Goal: Task Accomplishment & Management: Complete application form

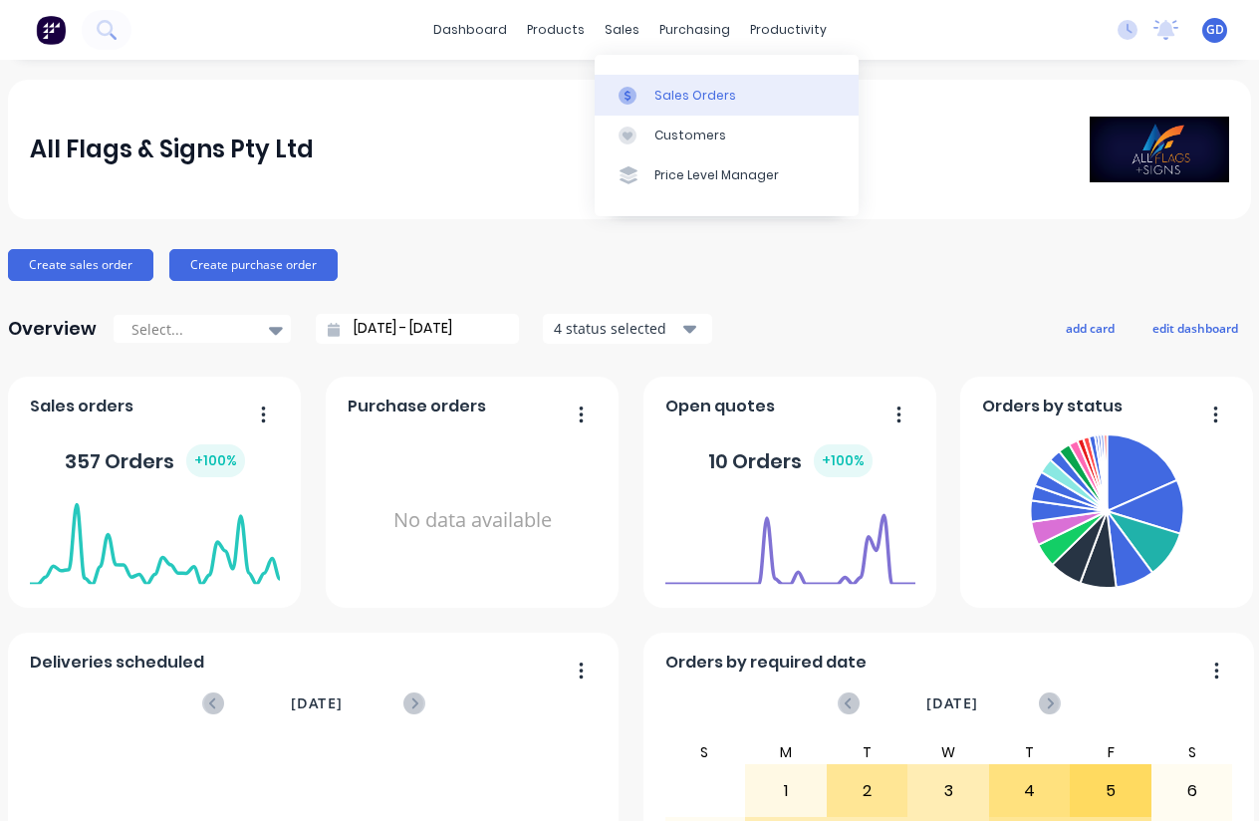
click at [672, 94] on div "Sales Orders" at bounding box center [695, 96] width 82 height 18
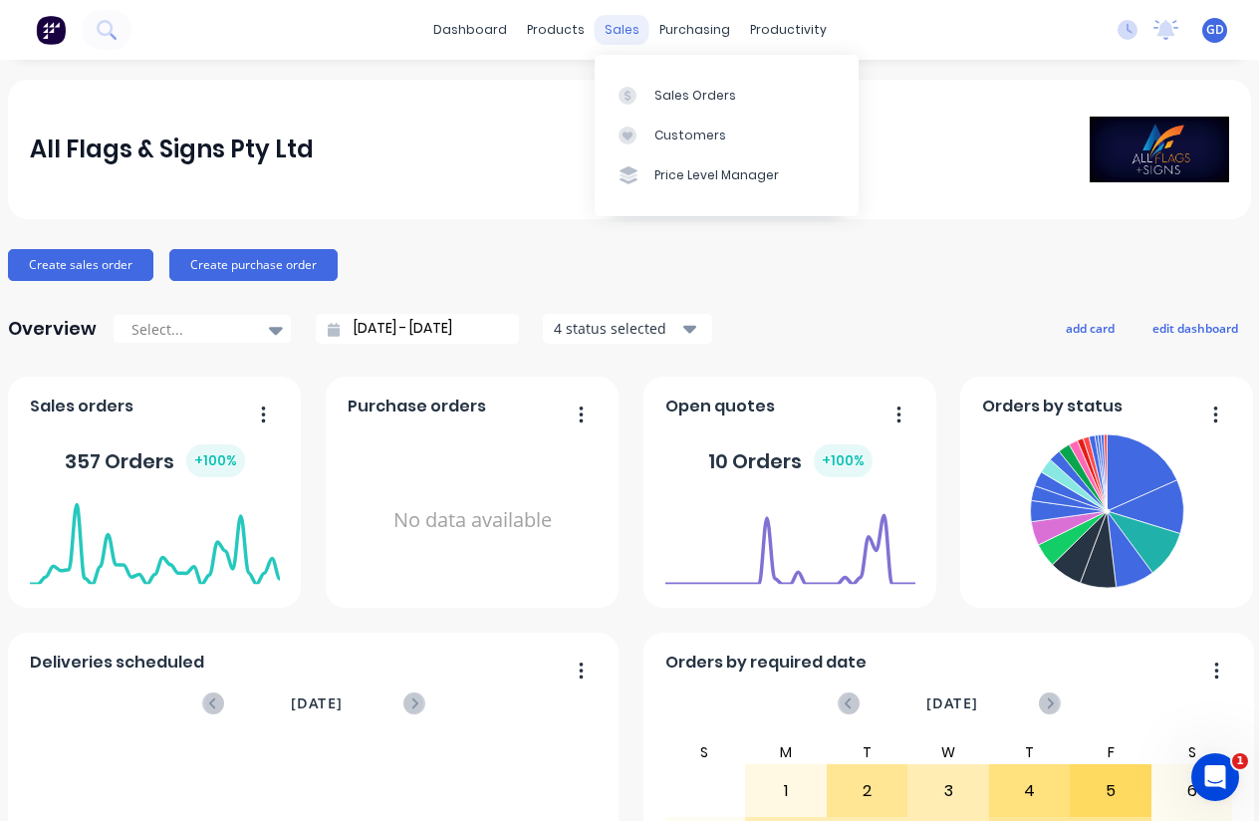
click at [627, 29] on div "sales" at bounding box center [622, 30] width 55 height 30
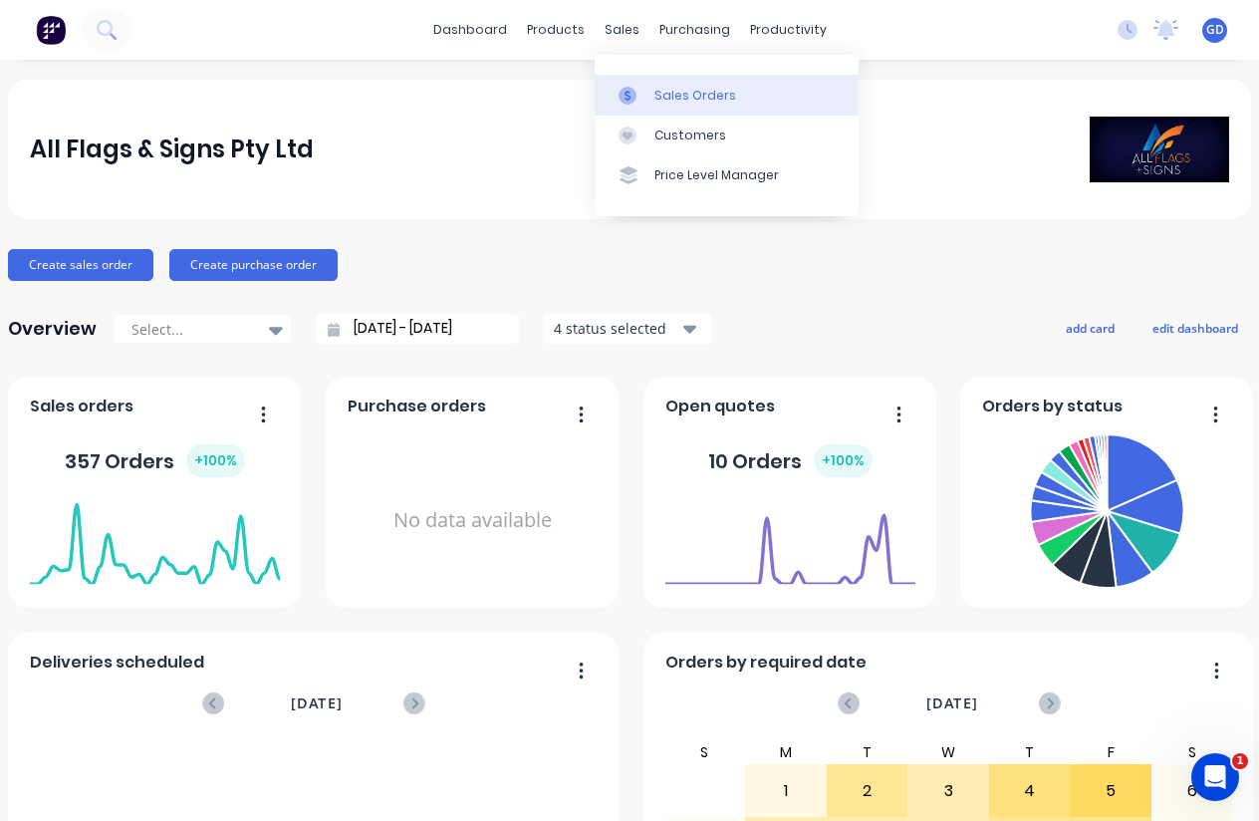
click at [656, 90] on div "Sales Orders" at bounding box center [695, 96] width 82 height 18
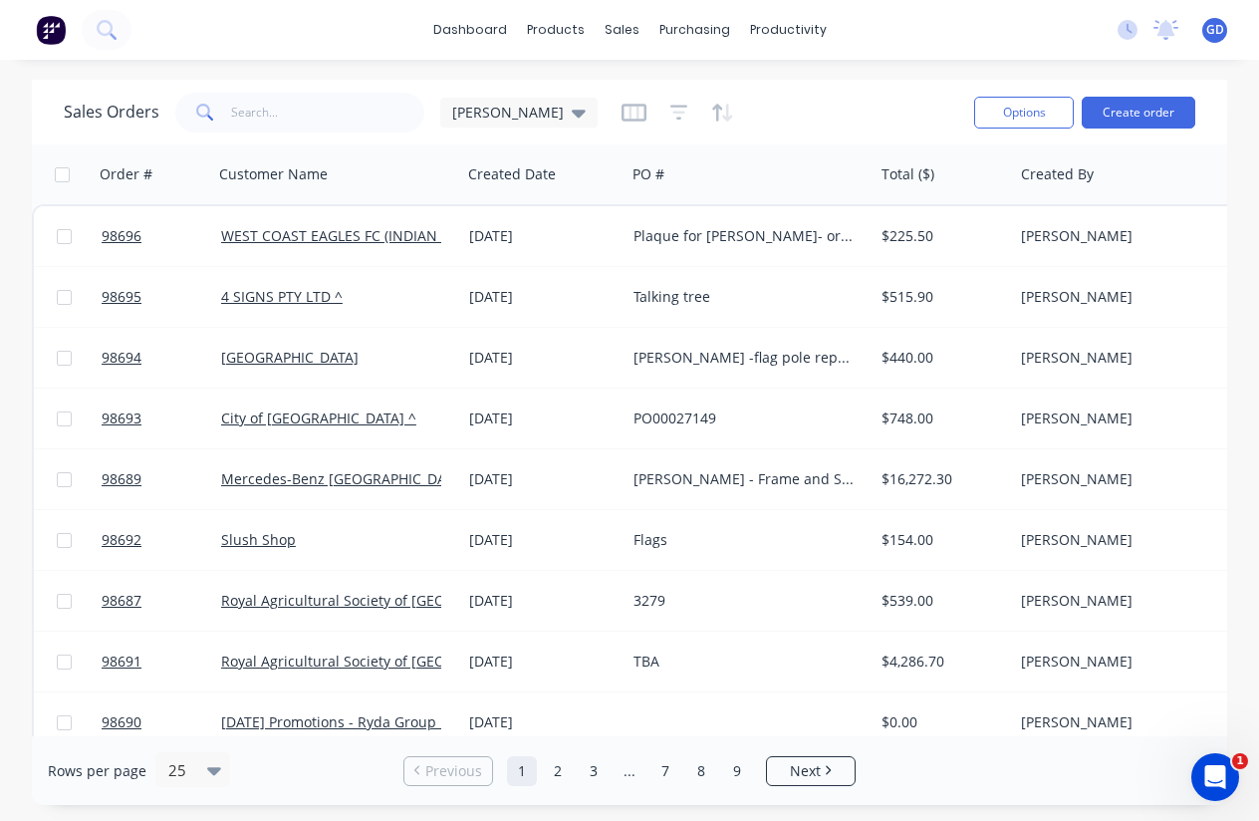
click at [1120, 138] on div "Sales Orders [PERSON_NAME] D Options Create order" at bounding box center [629, 112] width 1195 height 65
click at [1135, 118] on button "Create order" at bounding box center [1139, 113] width 114 height 32
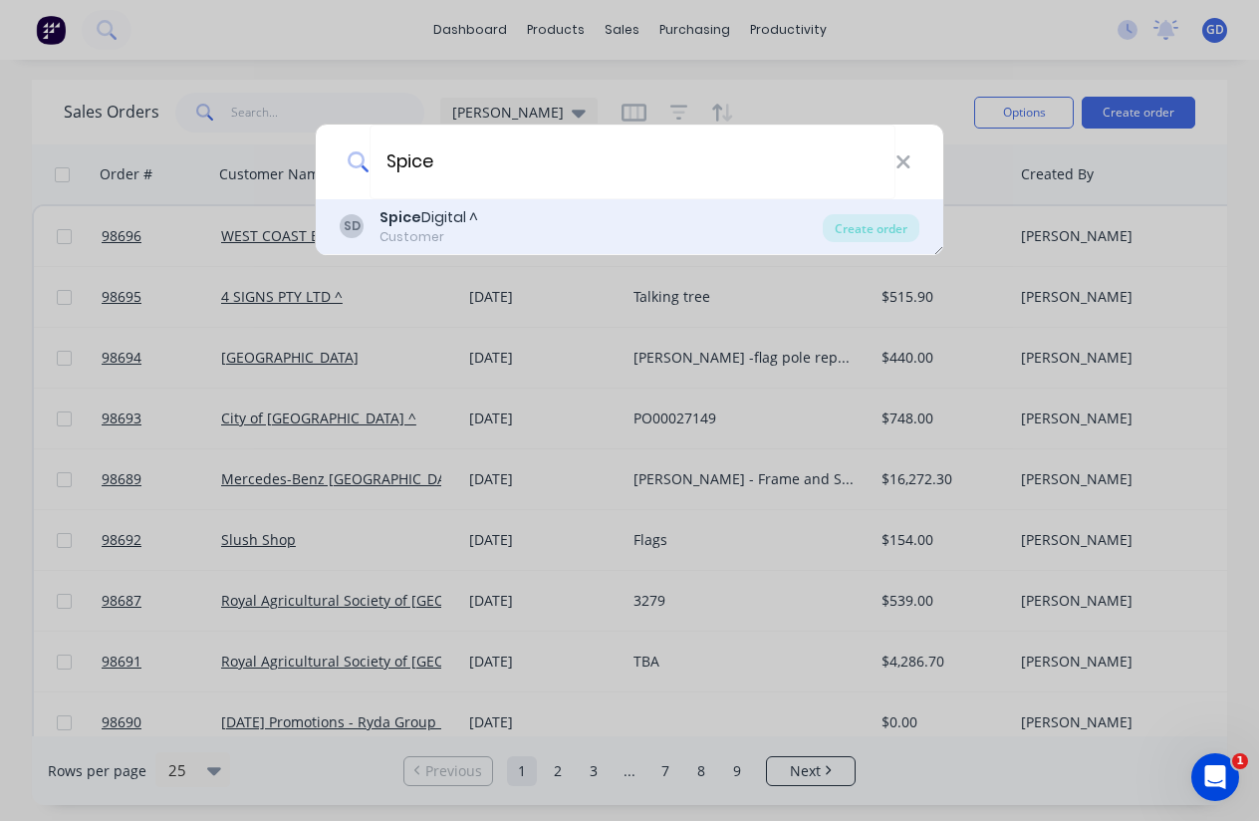
type input "Spice"
click at [464, 230] on div "Customer" at bounding box center [428, 237] width 99 height 18
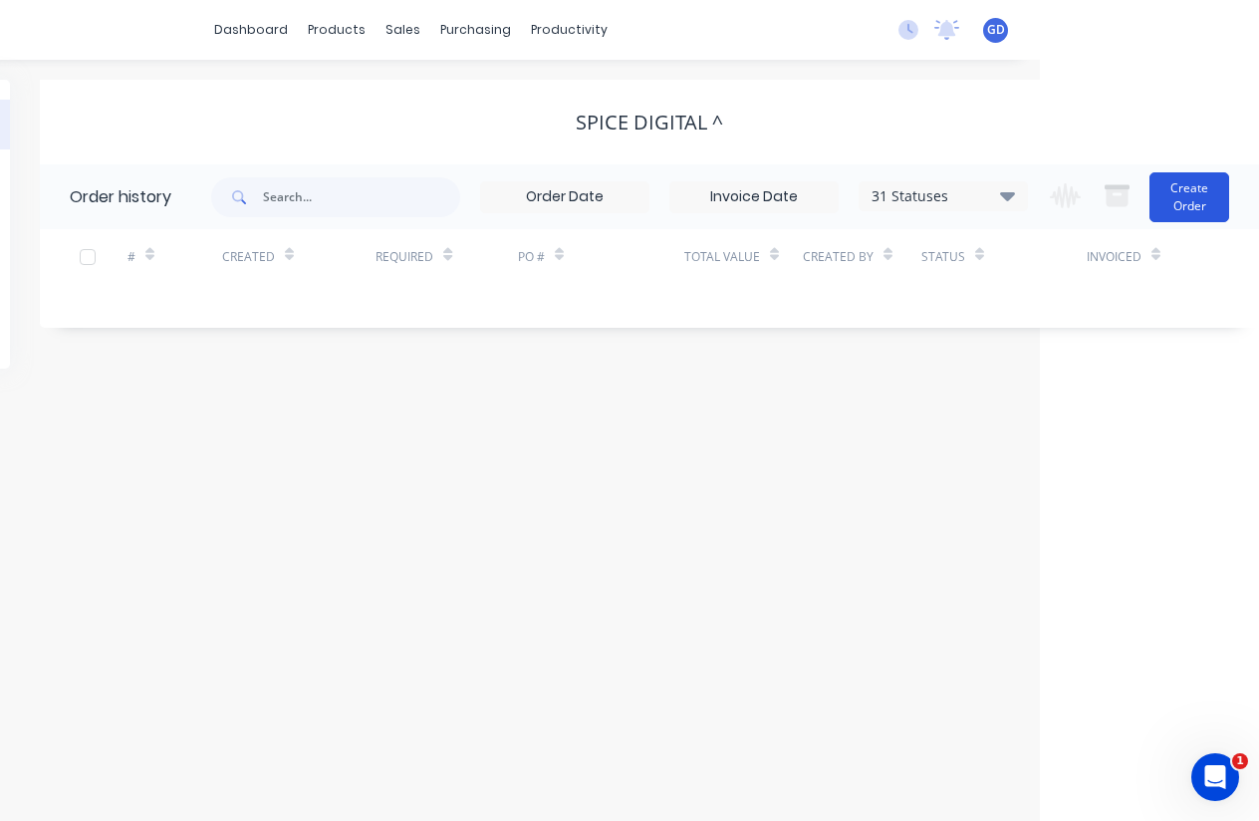
scroll to position [0, 219]
click at [1173, 204] on button "Create Order" at bounding box center [1189, 197] width 80 height 50
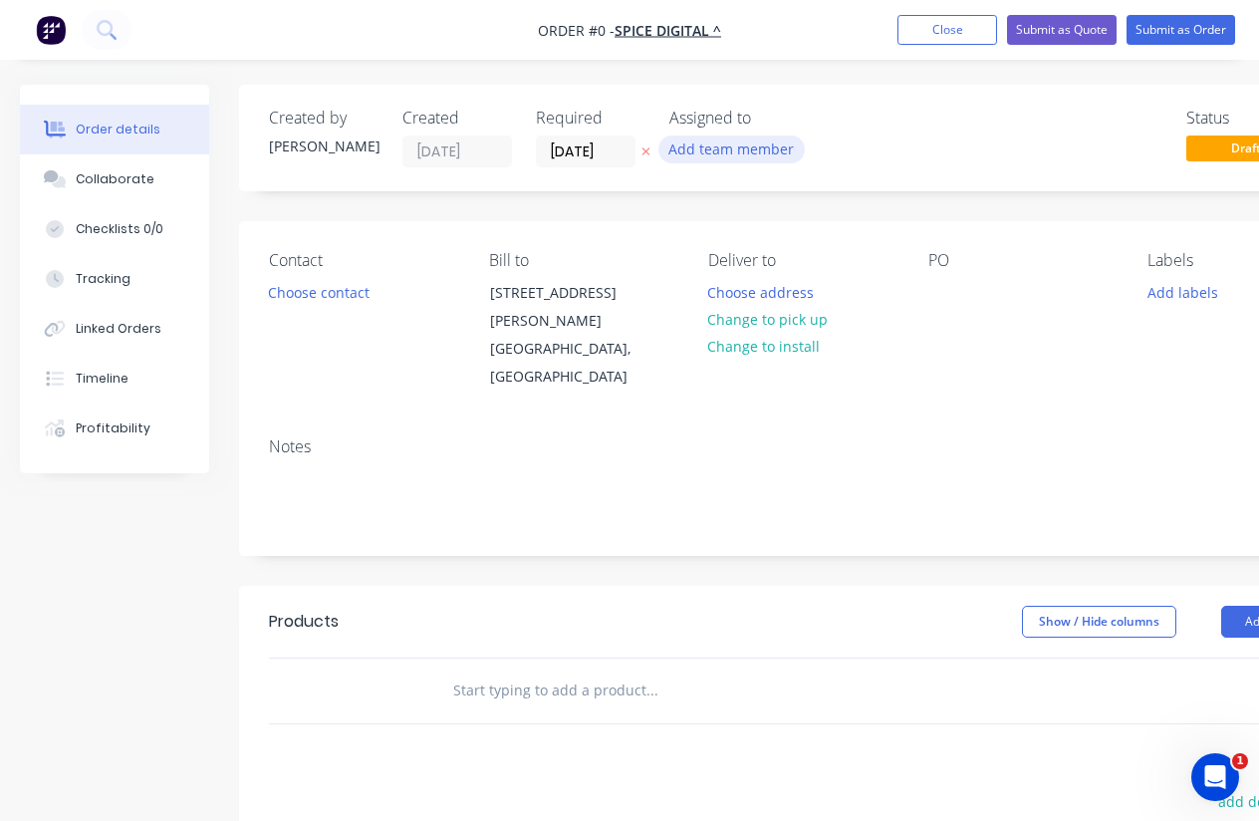
click at [747, 147] on button "Add team member" at bounding box center [731, 148] width 146 height 27
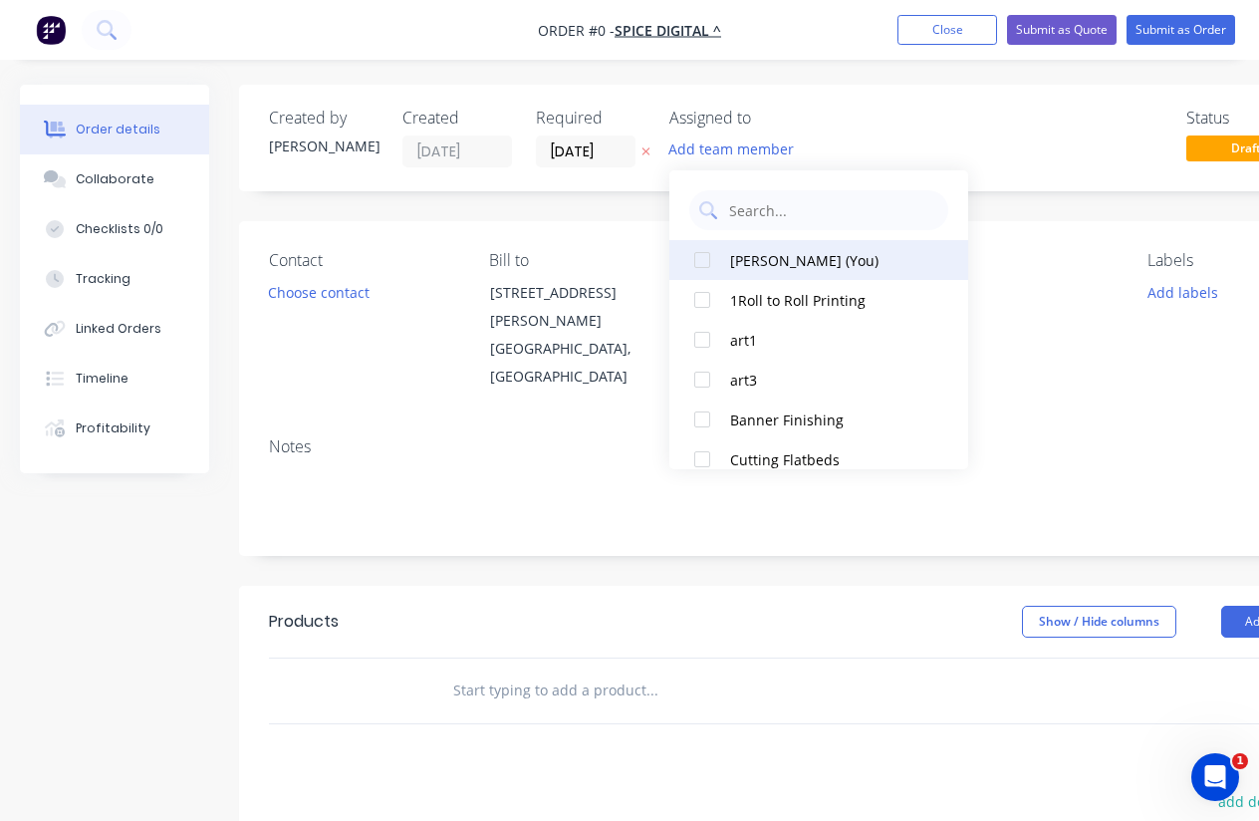
click at [701, 256] on div at bounding box center [702, 260] width 40 height 40
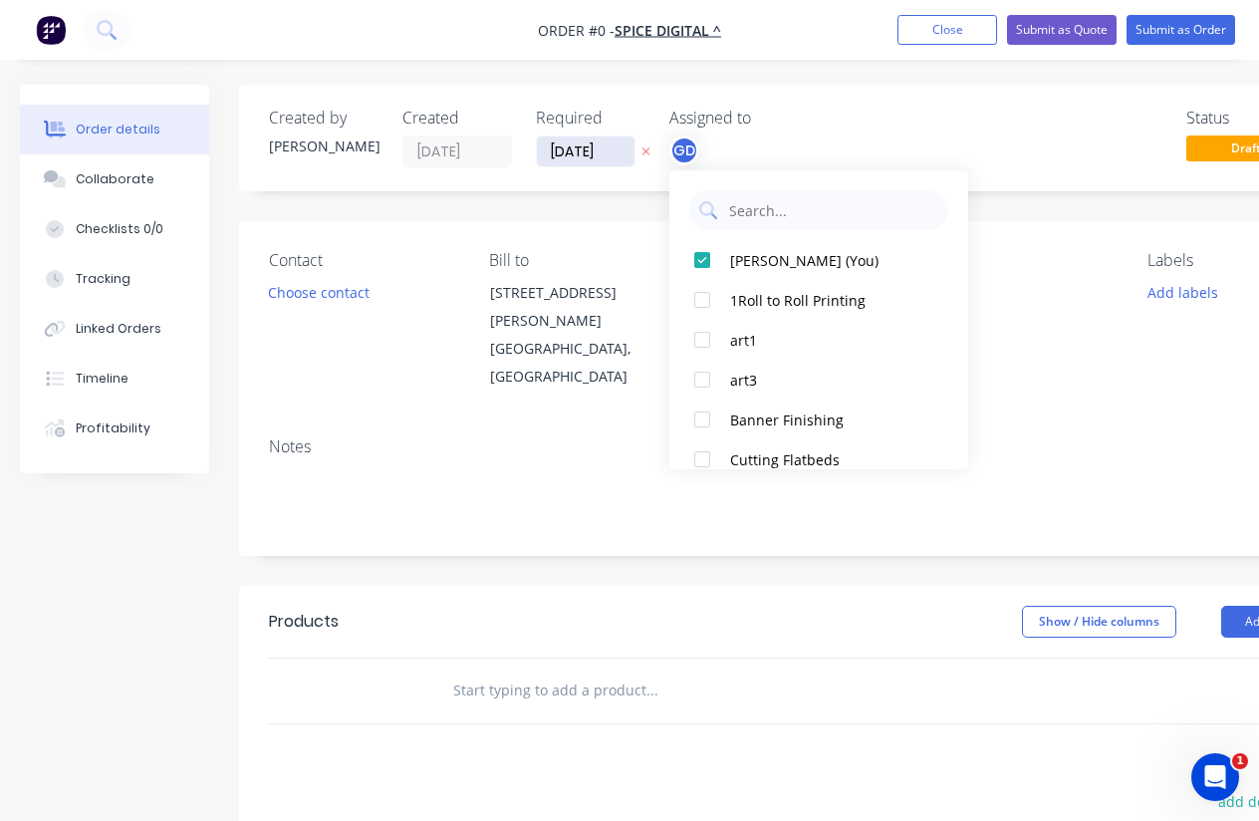
click at [601, 161] on div "Order details Collaborate Checklists 0/0 Tracking Linked Orders Timeline Profit…" at bounding box center [692, 658] width 1385 height 1147
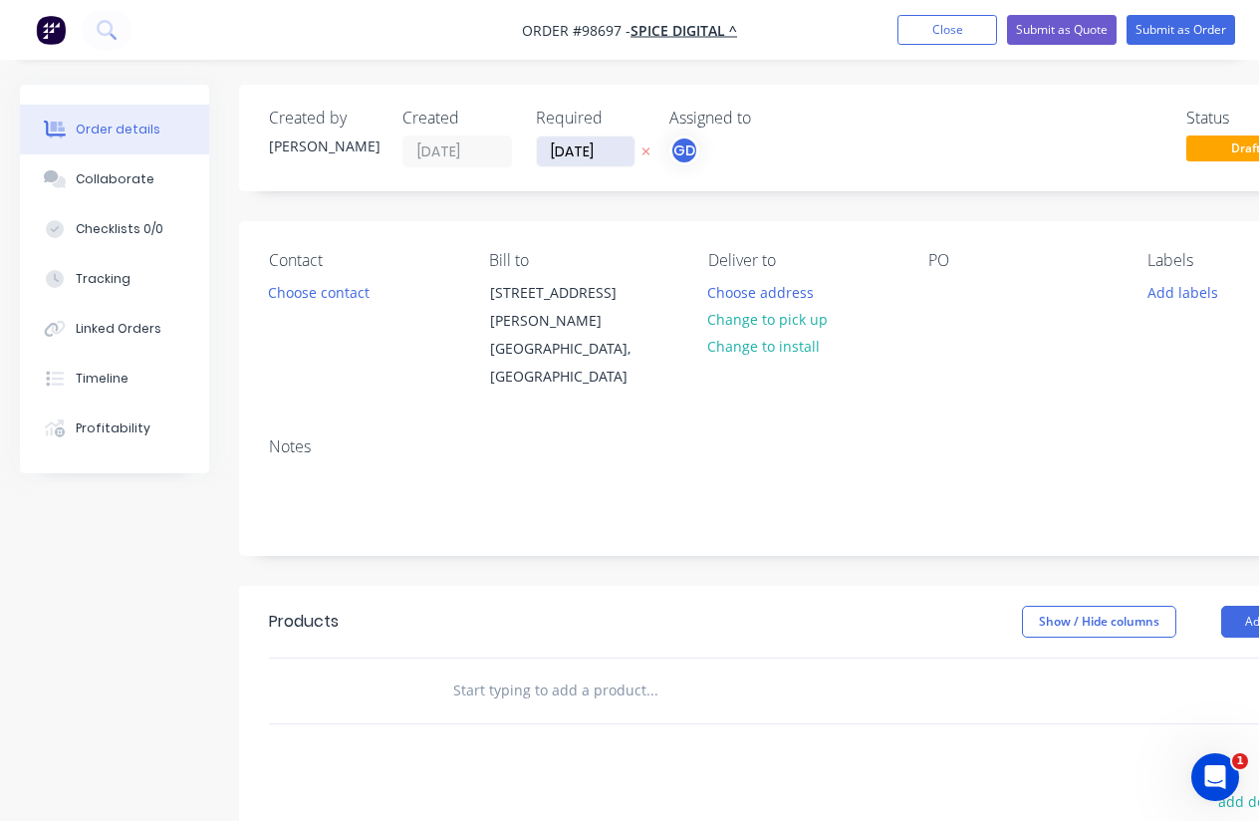
click at [586, 138] on input "[DATE]" at bounding box center [586, 151] width 98 height 30
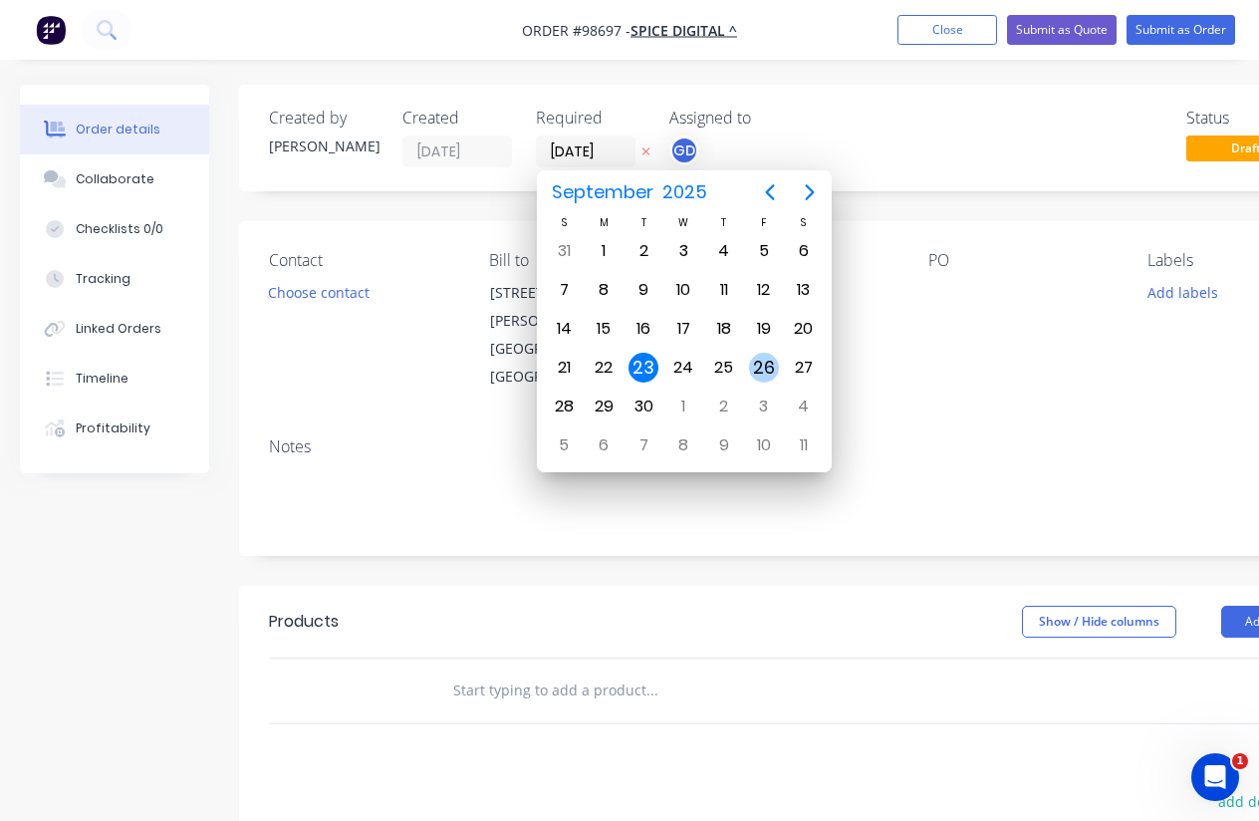
click at [761, 370] on div "26" at bounding box center [764, 368] width 30 height 30
type input "[DATE]"
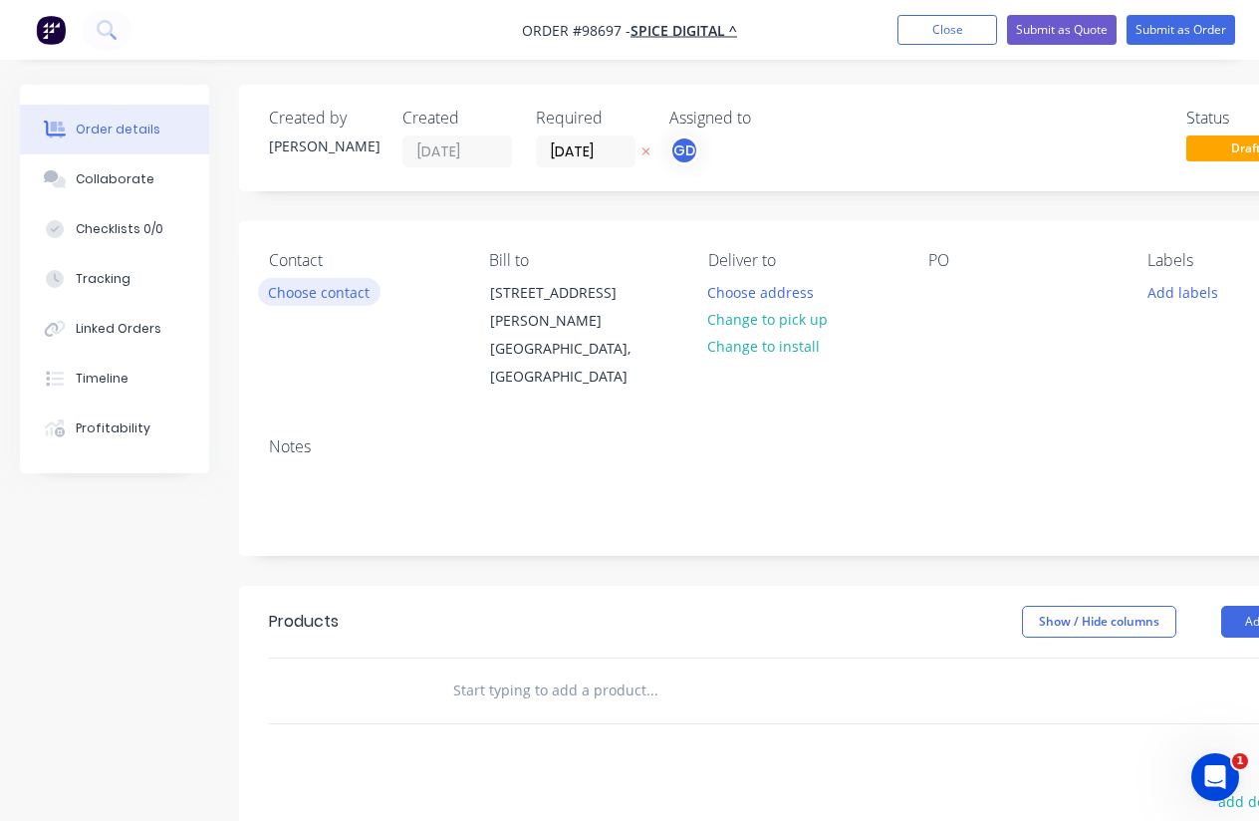
click at [301, 289] on button "Choose contact" at bounding box center [319, 291] width 123 height 27
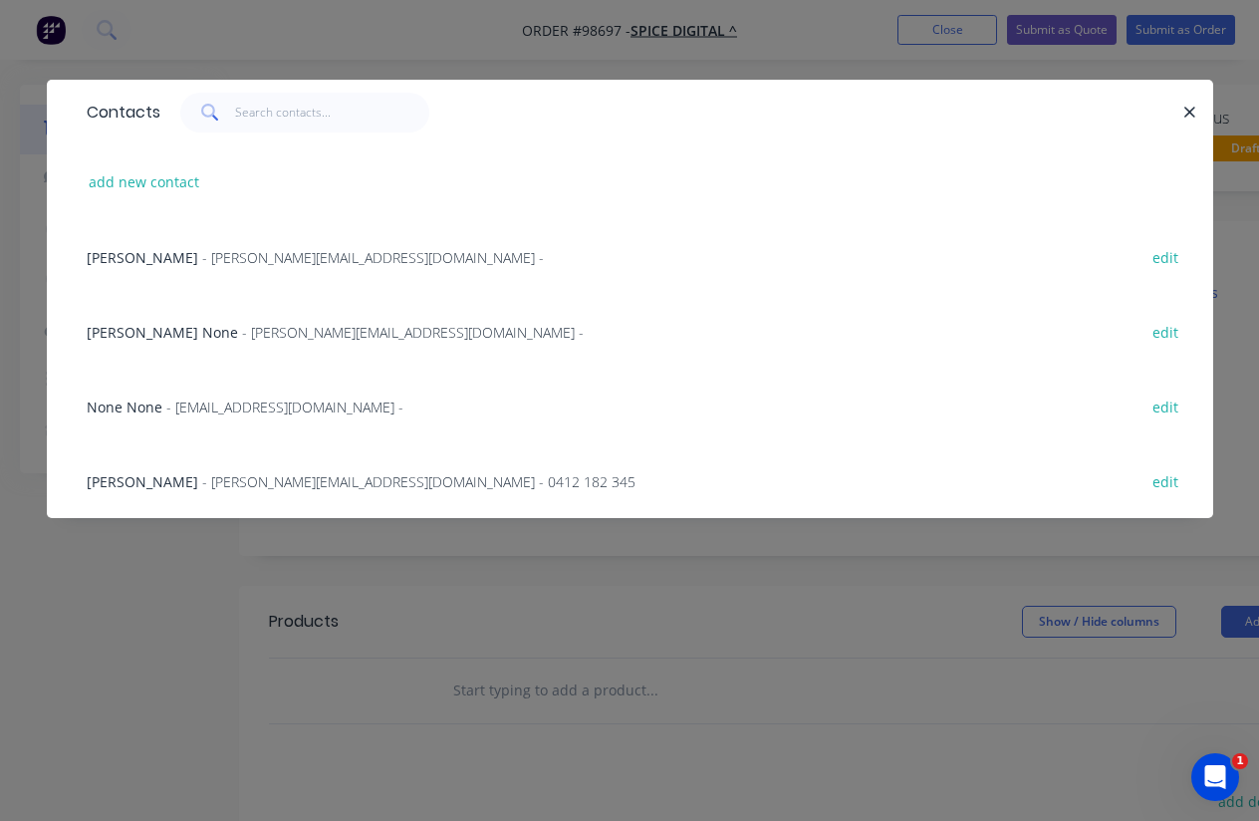
click at [152, 482] on span "[PERSON_NAME]" at bounding box center [143, 481] width 112 height 19
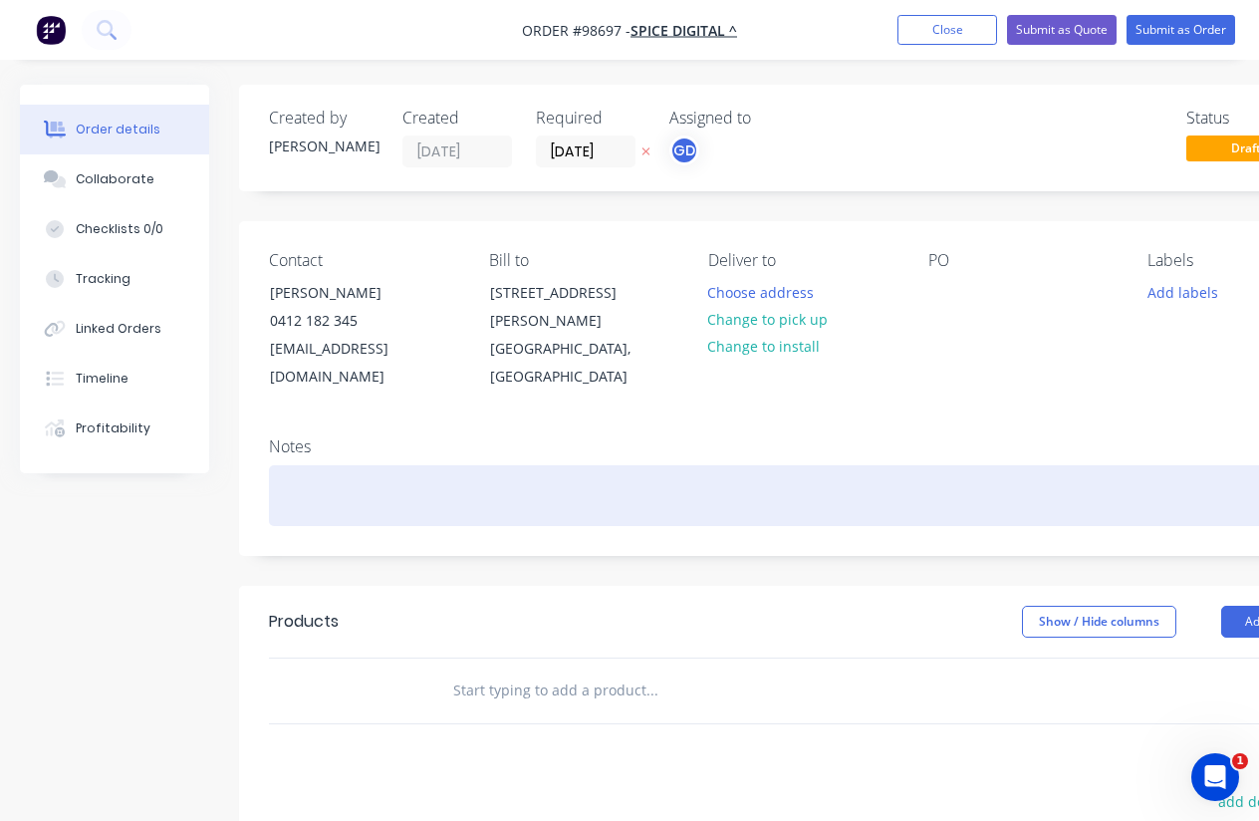
click at [309, 476] on div at bounding box center [802, 495] width 1067 height 61
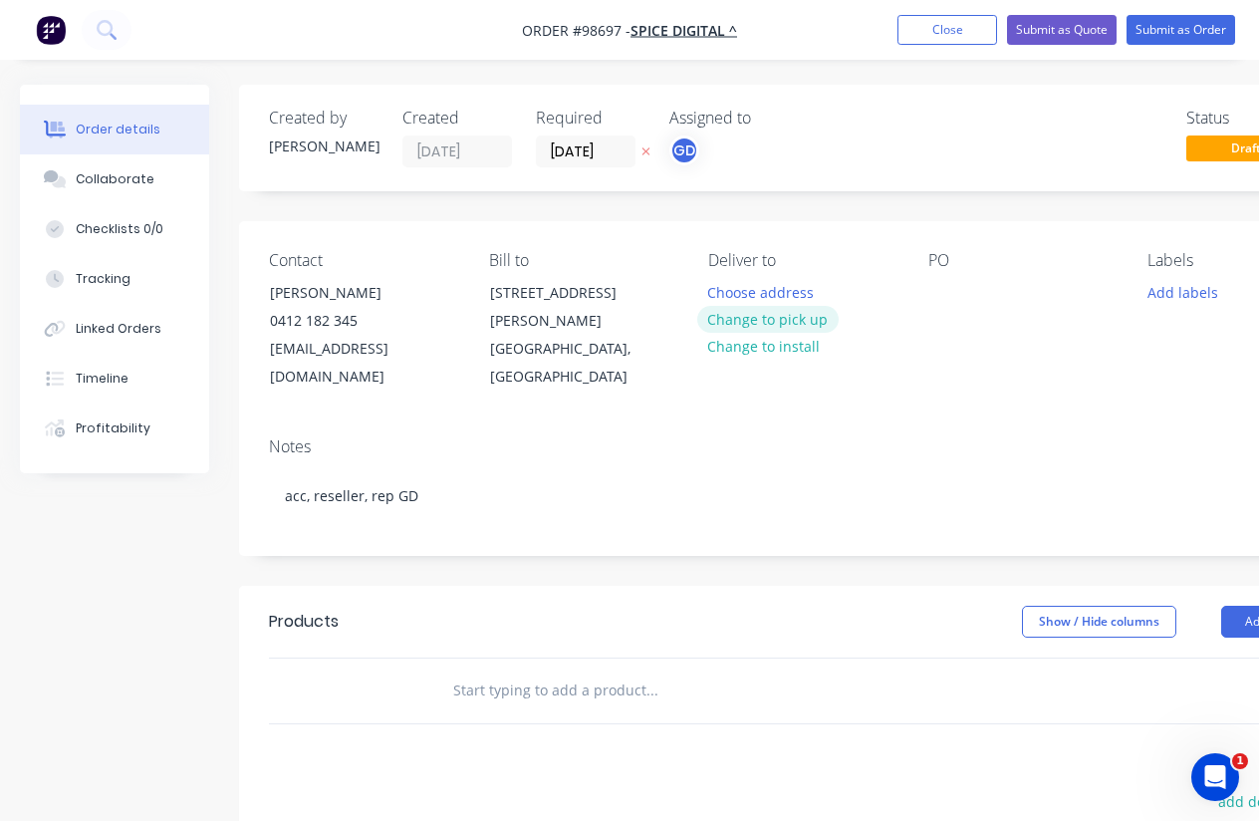
click at [759, 317] on button "Change to pick up" at bounding box center [767, 319] width 141 height 27
click at [938, 292] on div at bounding box center [944, 292] width 32 height 29
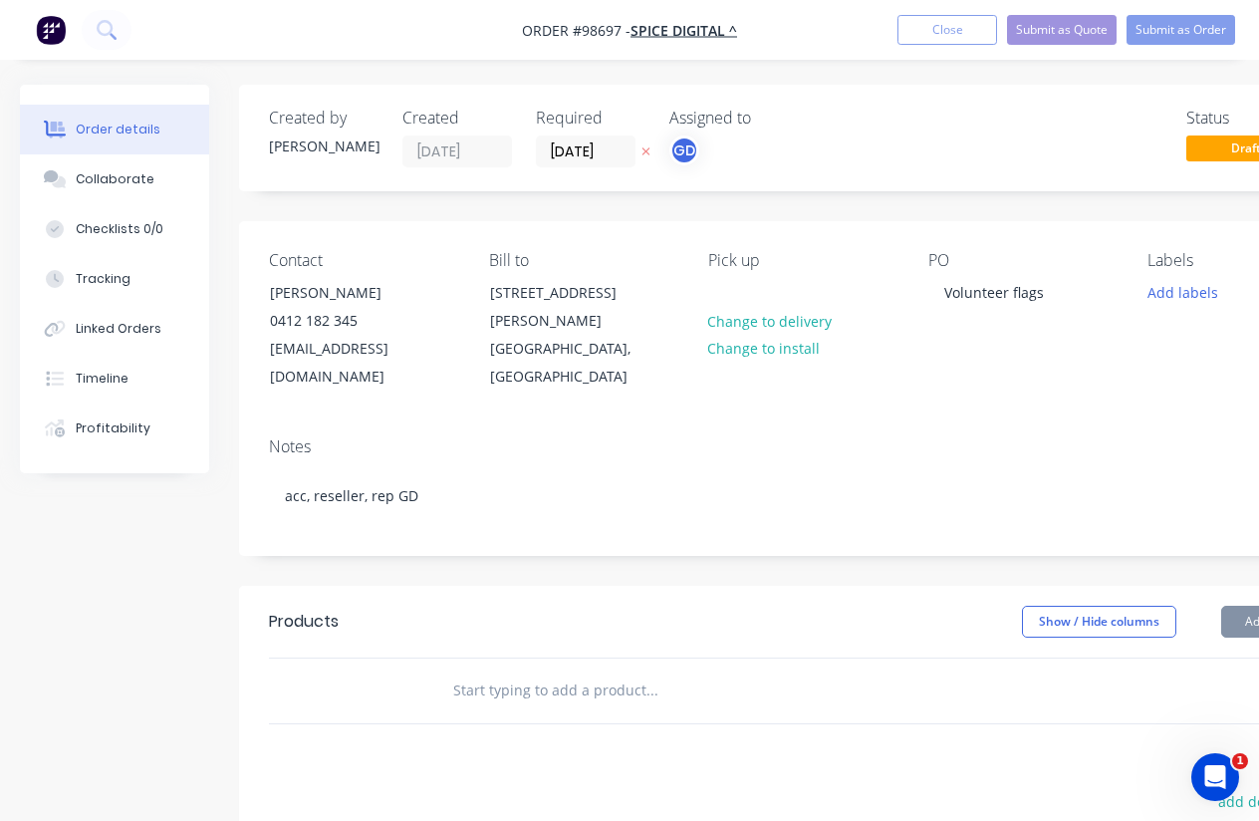
click at [960, 376] on div "Contact [PERSON_NAME] 0412 182 345 [EMAIL_ADDRESS][DOMAIN_NAME] Bill to [STREET…" at bounding box center [802, 321] width 1126 height 200
click at [1186, 292] on button "Add labels" at bounding box center [1182, 291] width 92 height 27
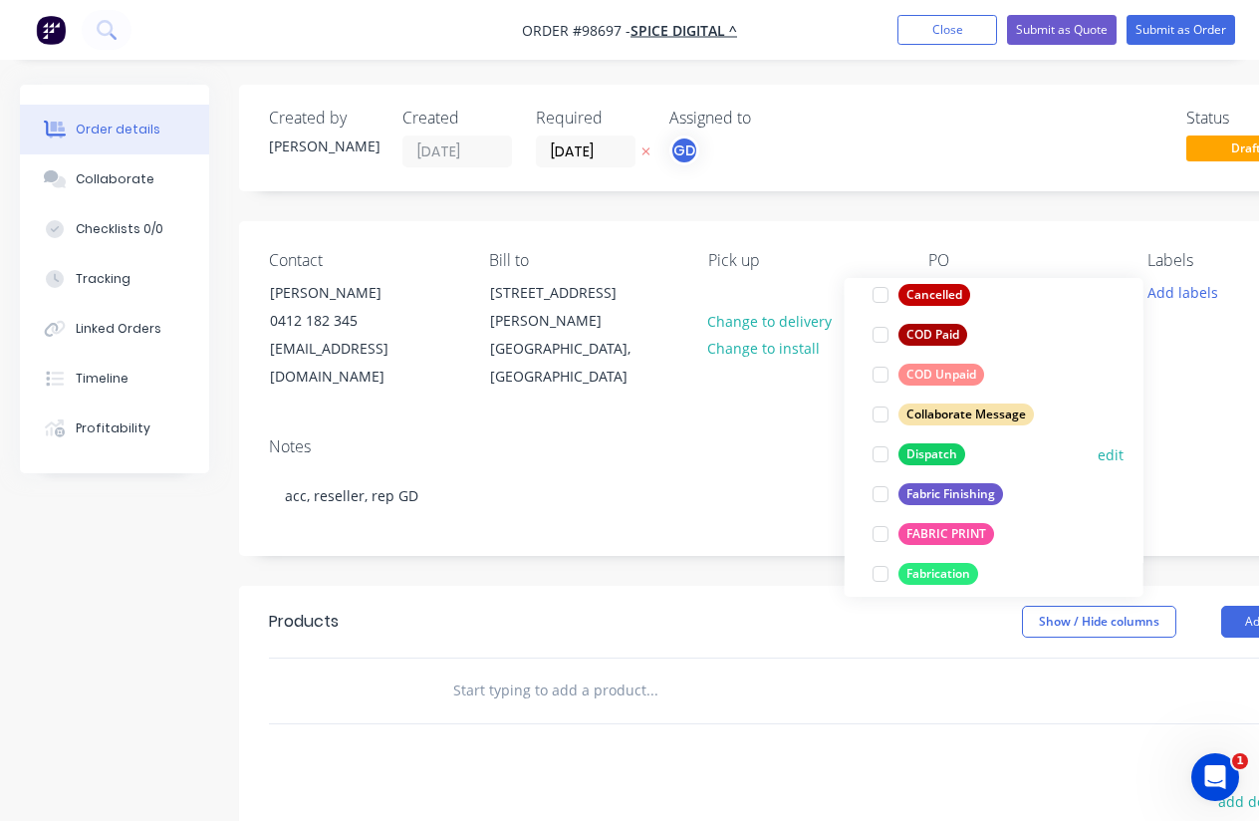
scroll to position [227, 0]
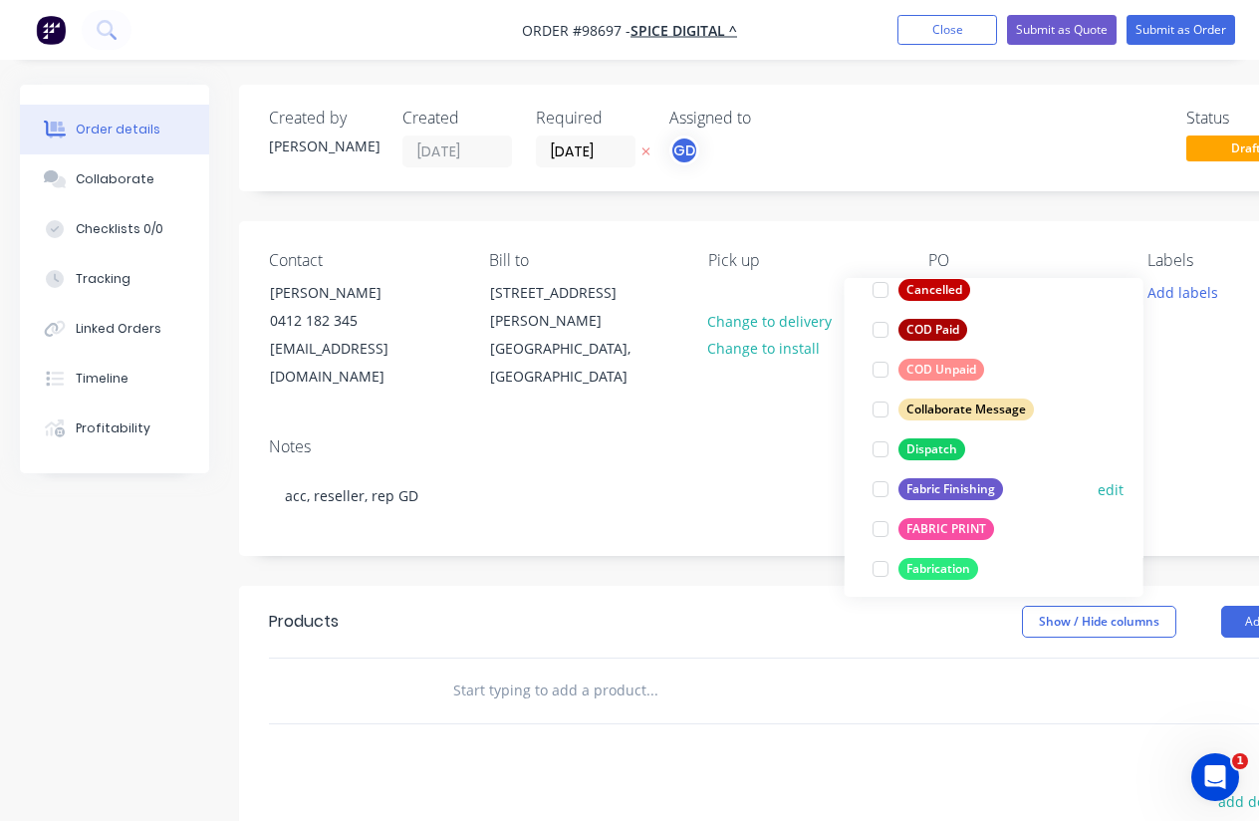
click at [953, 491] on div "Fabric Finishing" at bounding box center [950, 489] width 105 height 22
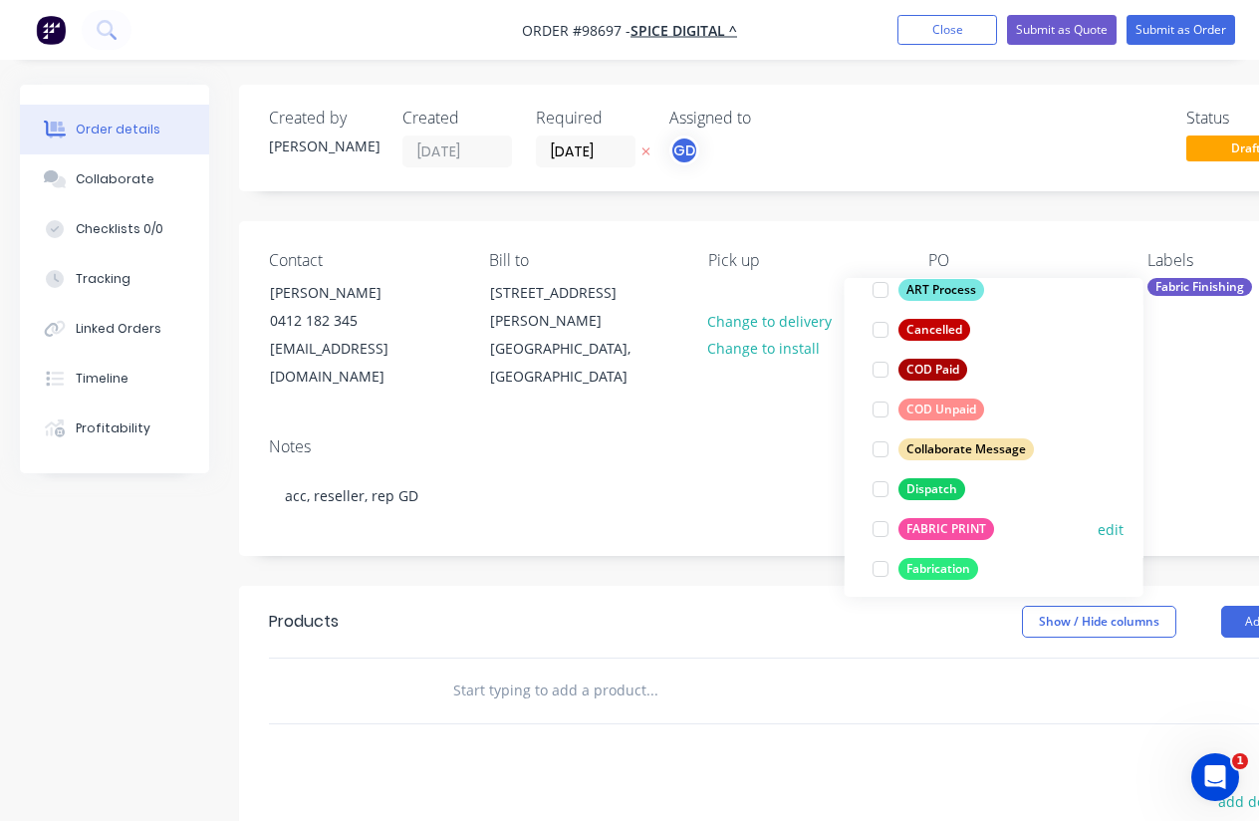
click at [953, 528] on div "FABRIC PRINT" at bounding box center [946, 529] width 96 height 22
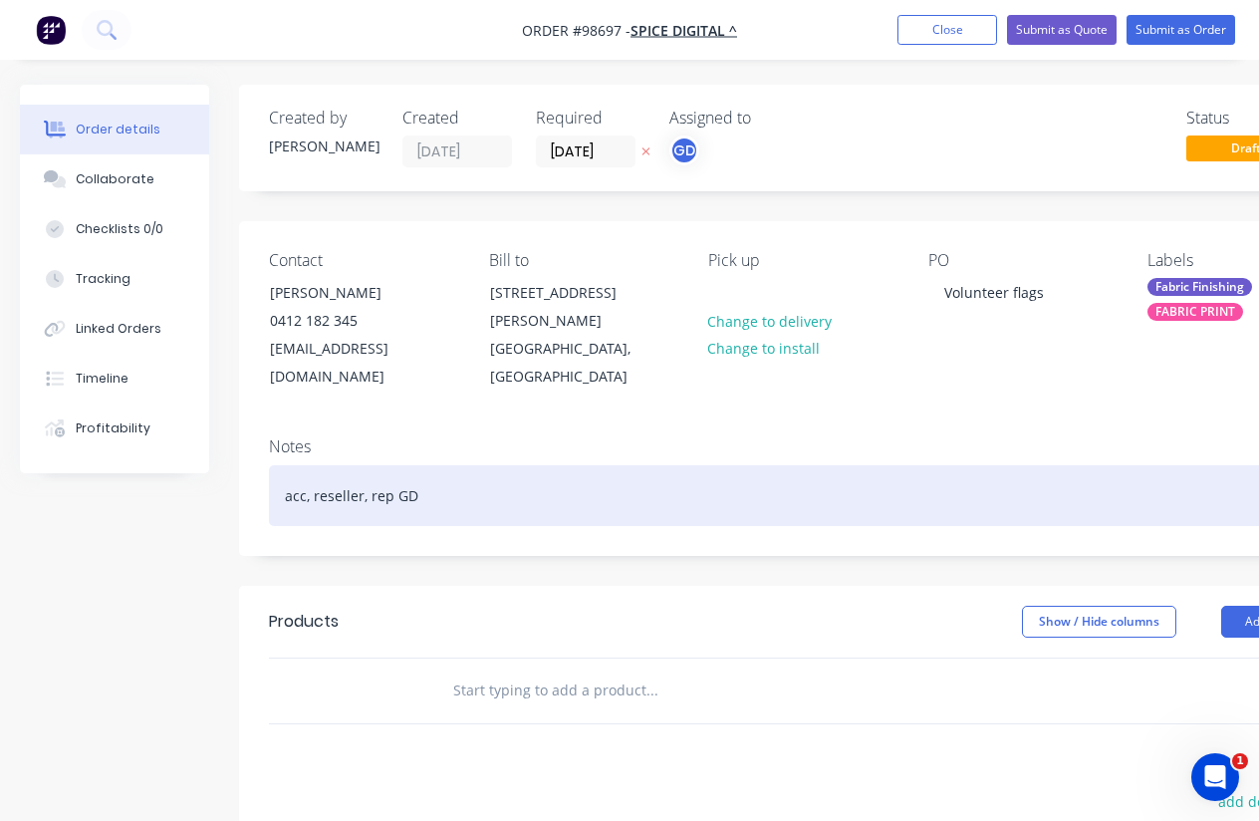
click at [705, 465] on div "acc, reseller, rep GD" at bounding box center [802, 495] width 1067 height 61
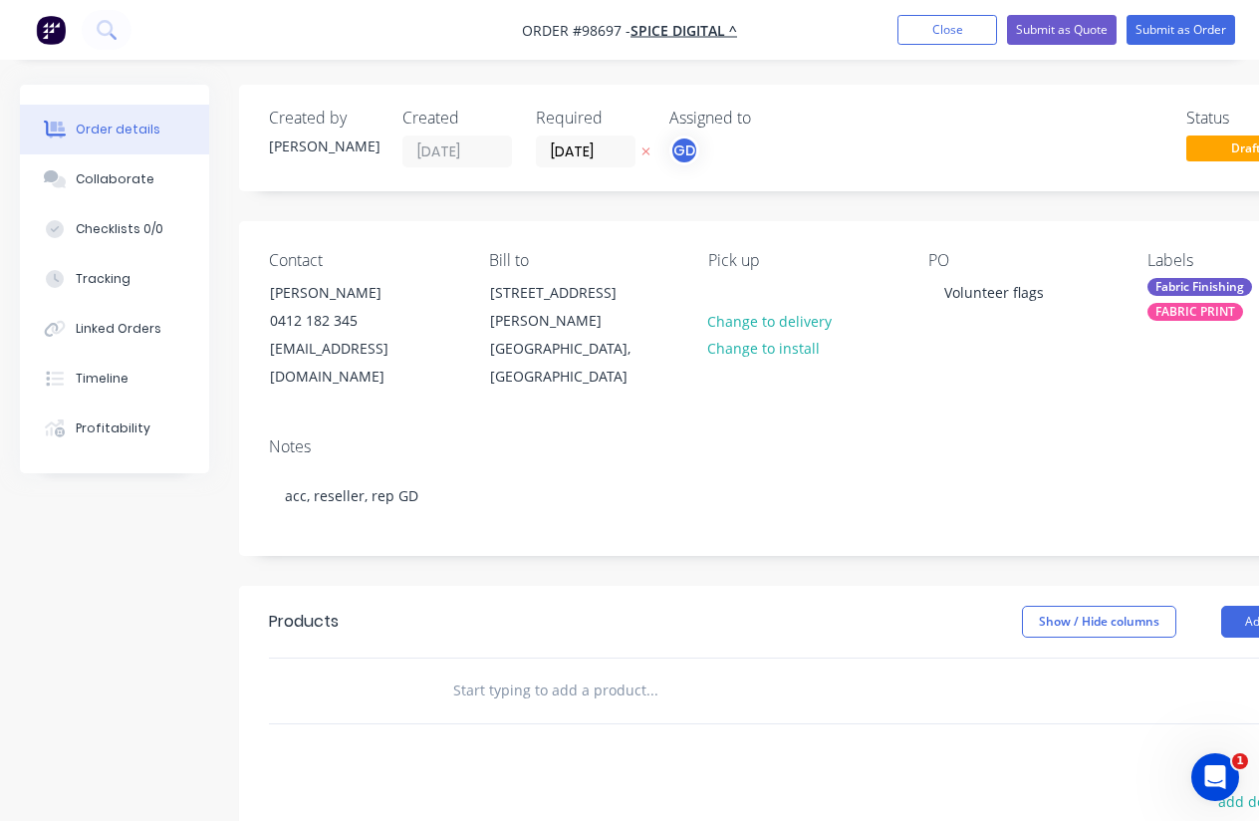
click at [519, 670] on input "text" at bounding box center [651, 690] width 398 height 40
paste input "3m medium teardrop flags double sided. supplied with pole and ground spikes."
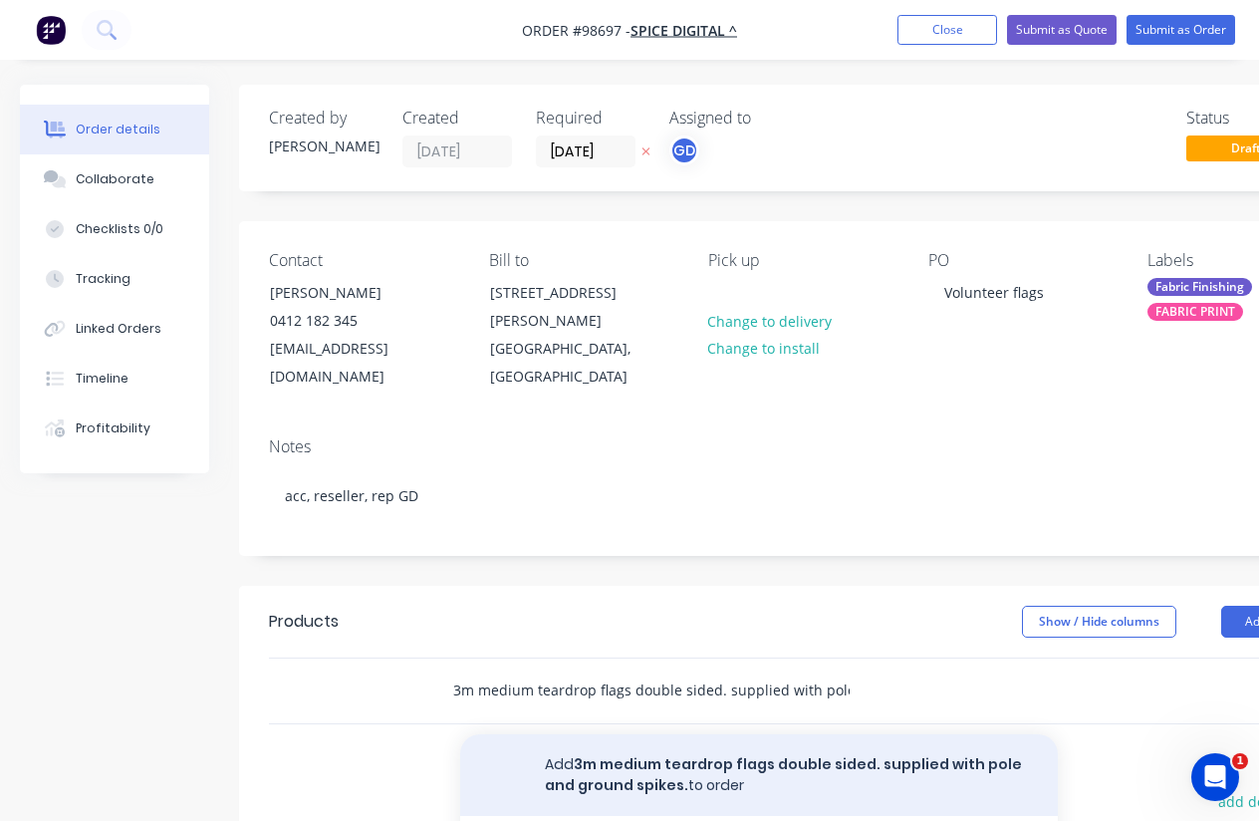
type input "3m medium teardrop flags double sided. supplied with pole and ground spikes."
click at [659, 739] on button "Add 3m medium teardrop flags double sided. supplied with pole and ground spikes…" at bounding box center [759, 775] width 598 height 82
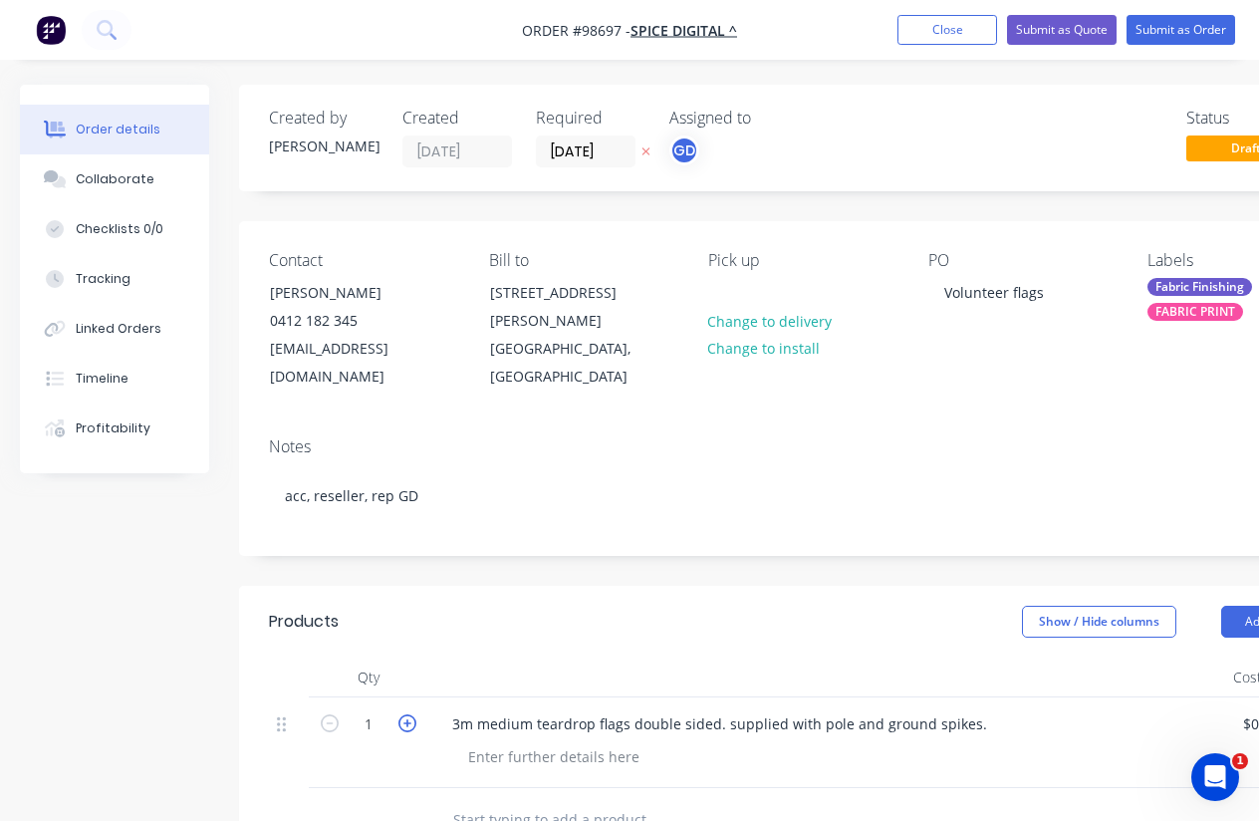
click at [405, 714] on icon "button" at bounding box center [407, 723] width 18 height 18
type input "4"
click at [556, 606] on div "Show / Hide columns Add product" at bounding box center [916, 622] width 840 height 32
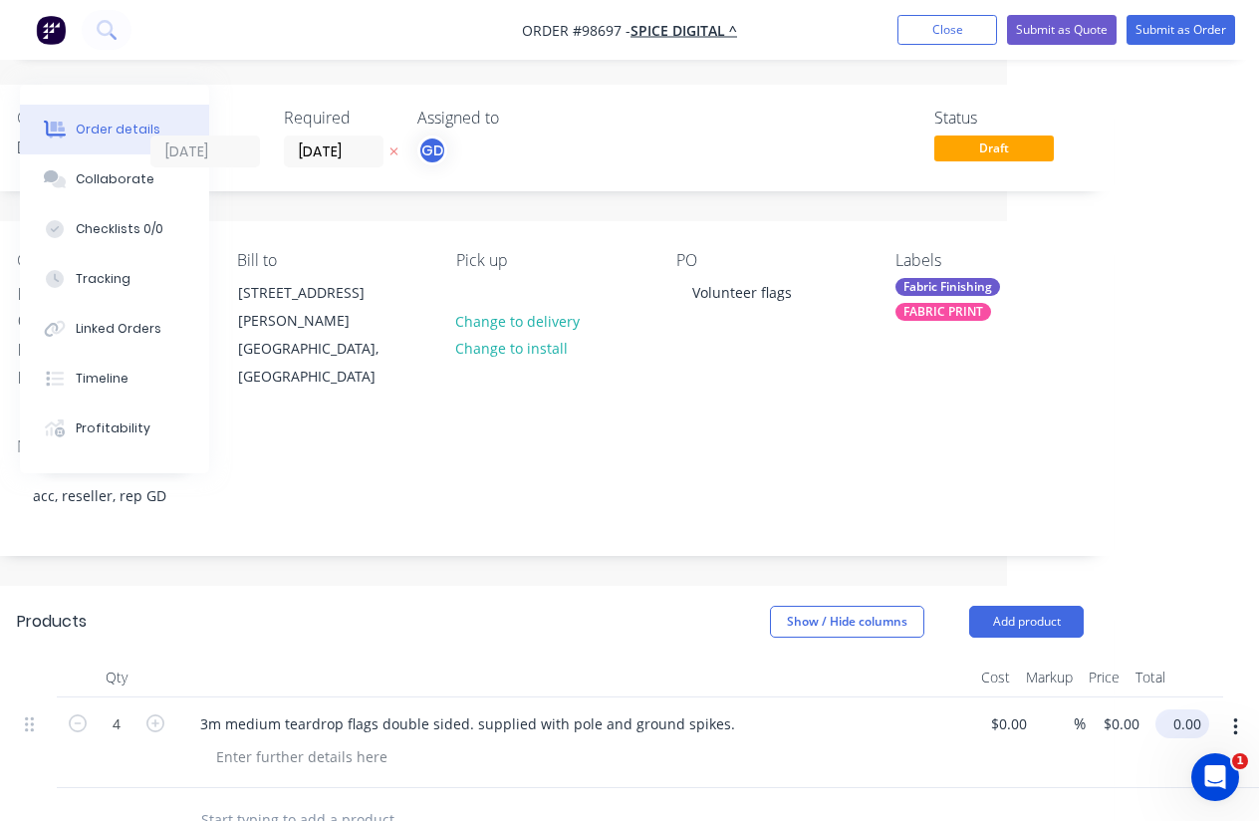
click at [1191, 709] on input "0.00" at bounding box center [1186, 723] width 46 height 29
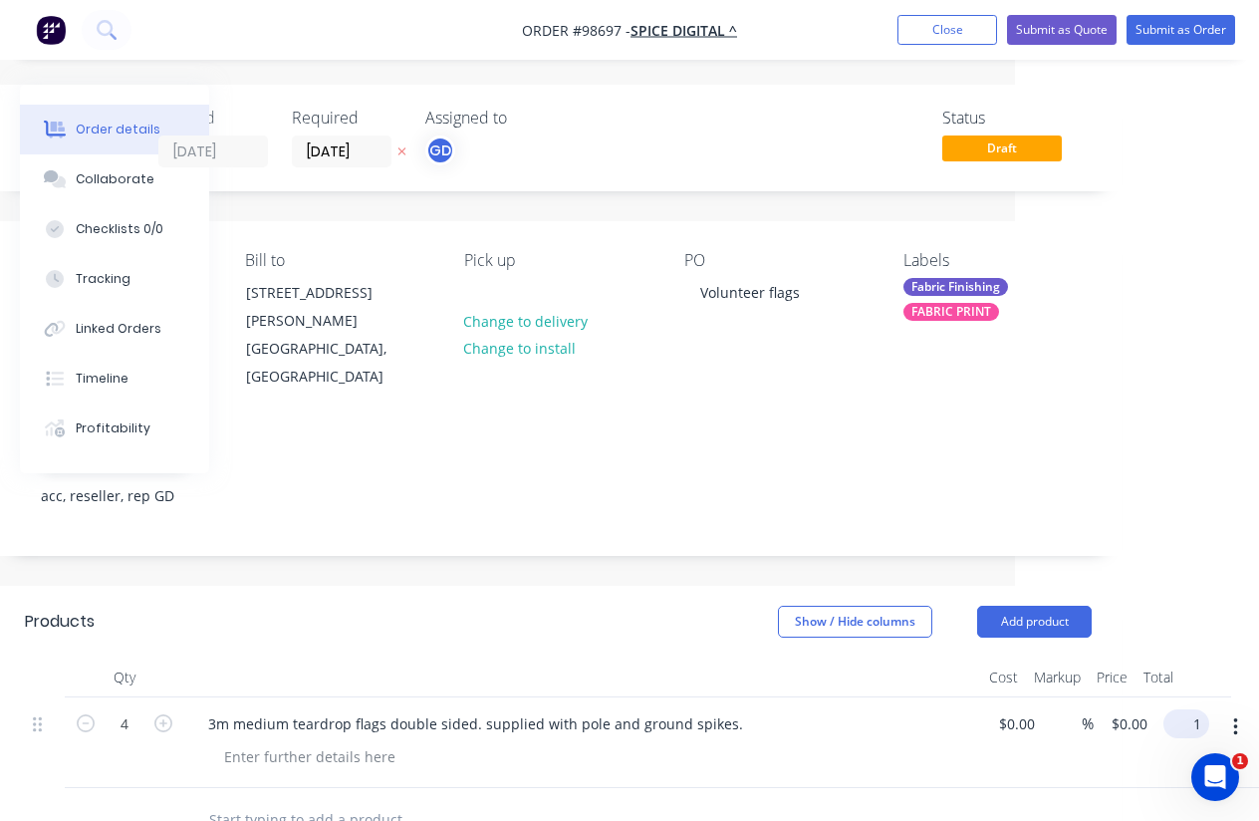
scroll to position [0, 229]
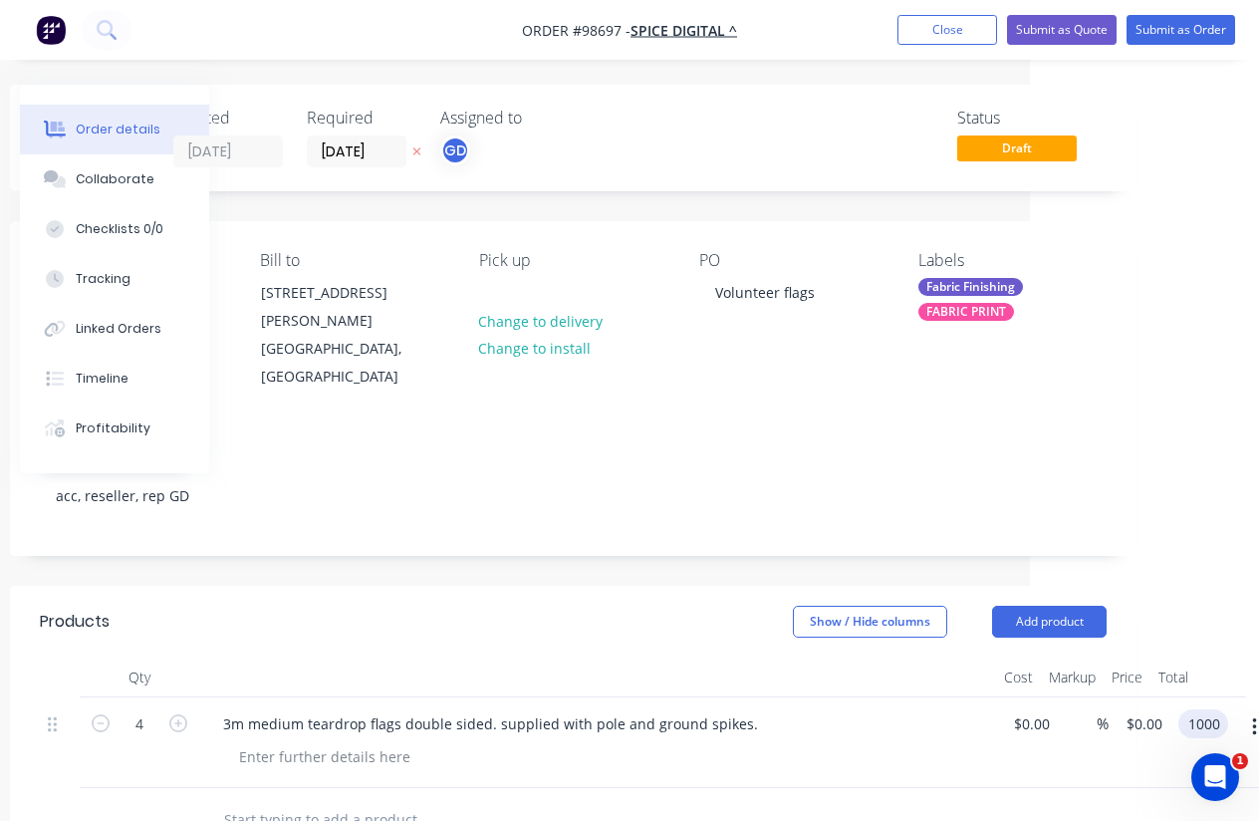
type input "1000"
type input "$250.00"
type input "$1,000.00"
click at [682, 657] on div at bounding box center [597, 677] width 797 height 40
drag, startPoint x: 499, startPoint y: 23, endPoint x: 624, endPoint y: 27, distance: 125.6
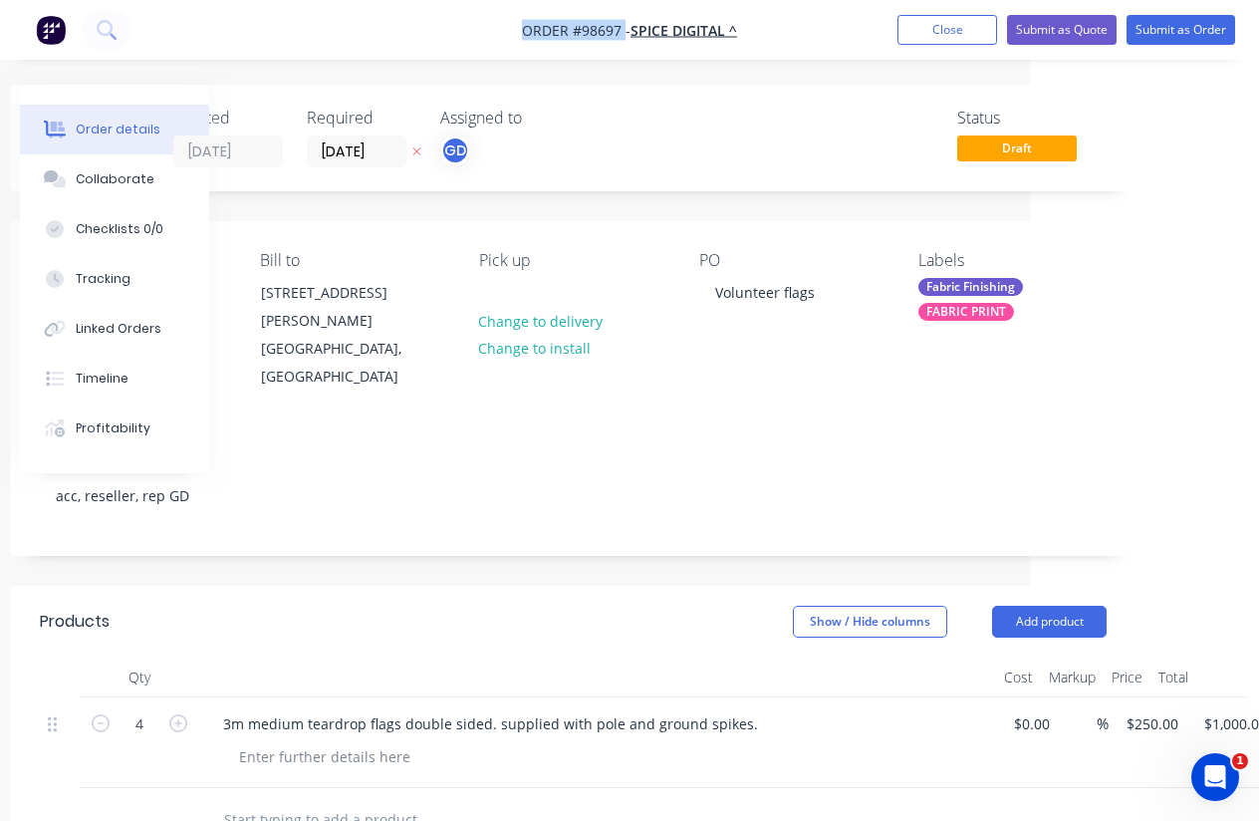
click at [624, 27] on nav "Order #98697 - Spice Digital ^ Add product Close Submit as Quote Submit as Order" at bounding box center [629, 30] width 1259 height 60
copy span "Order #98697"
click at [932, 30] on button "Close" at bounding box center [947, 30] width 100 height 30
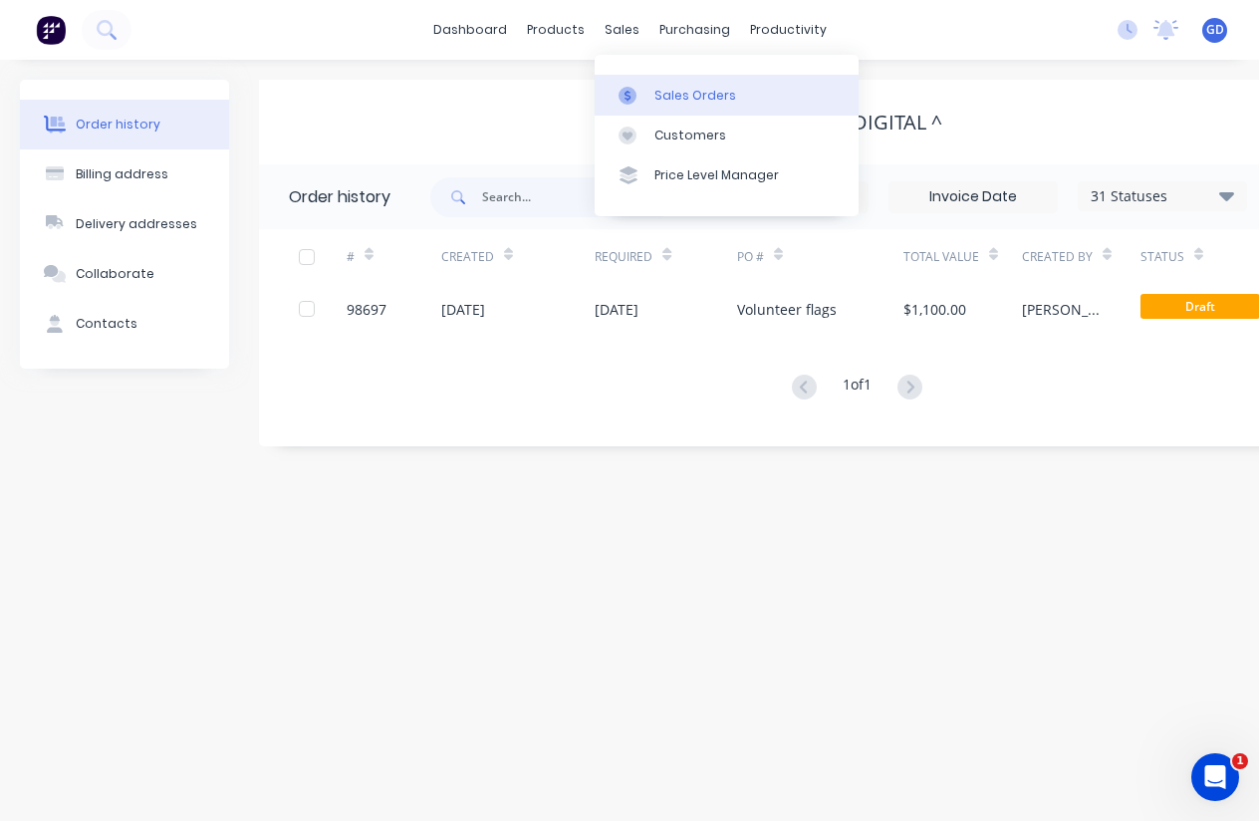
click at [672, 92] on div "Sales Orders" at bounding box center [695, 96] width 82 height 18
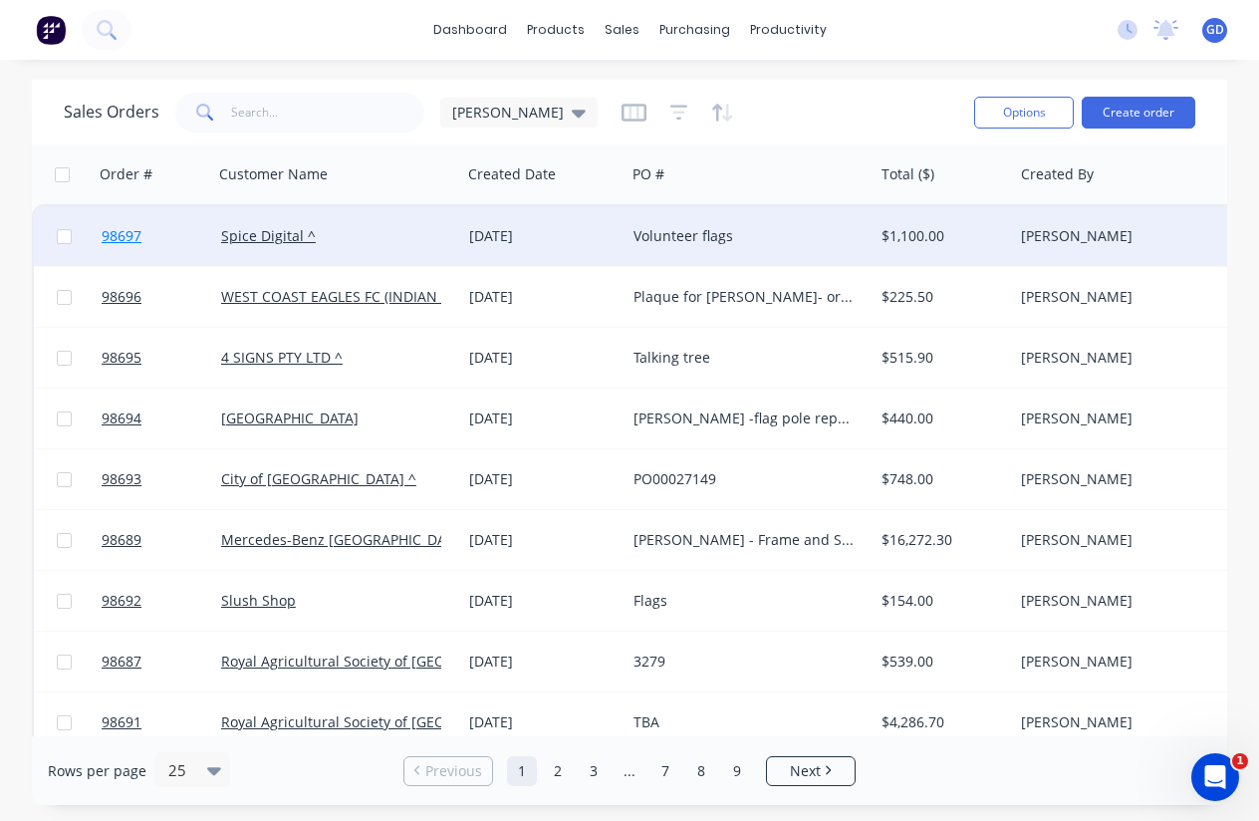
click at [134, 233] on span "98697" at bounding box center [122, 236] width 40 height 20
